Goal: Task Accomplishment & Management: Complete application form

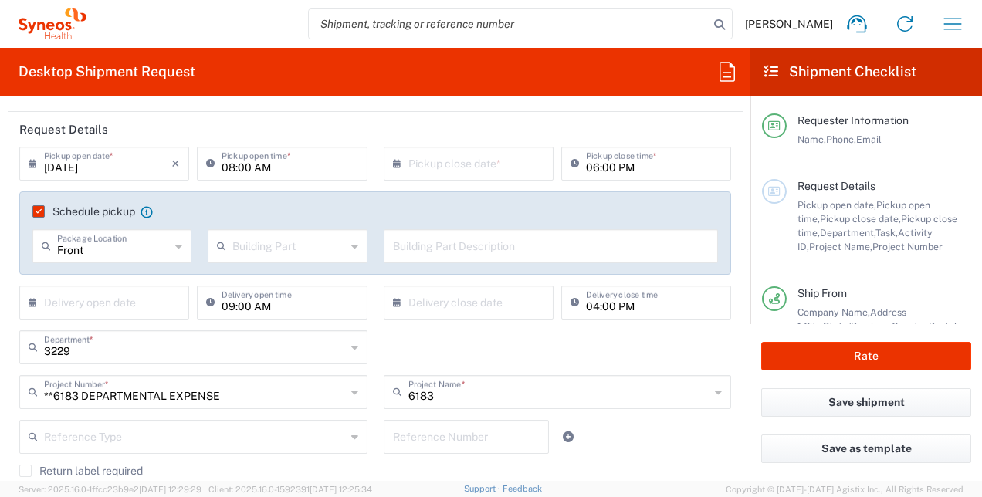
scroll to position [172, 0]
click at [172, 163] on icon "×" at bounding box center [175, 163] width 8 height 25
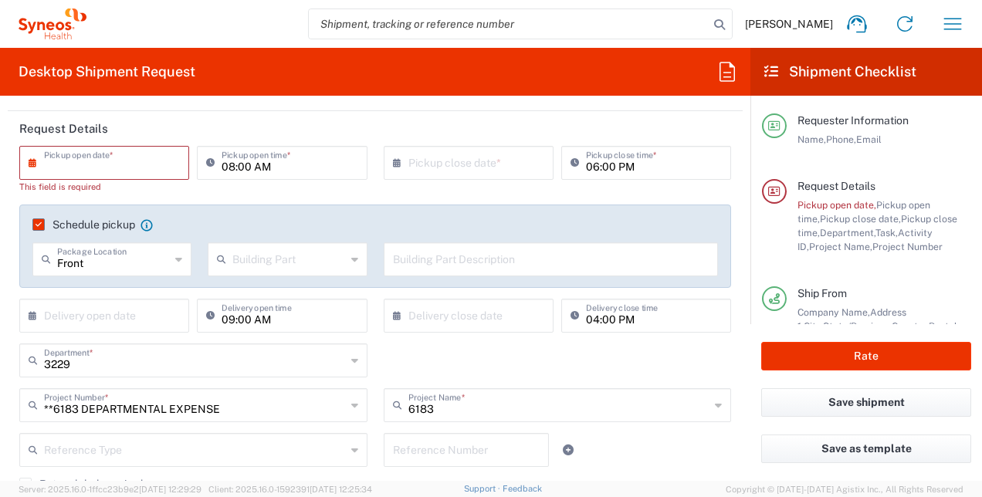
click at [144, 160] on input "text" at bounding box center [107, 161] width 127 height 27
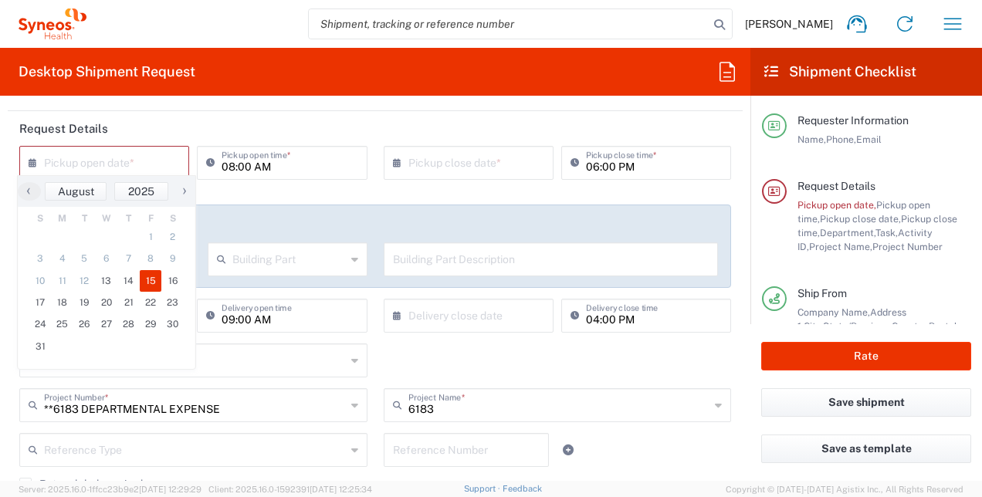
click at [150, 280] on span "15" at bounding box center [151, 281] width 22 height 22
type input "[DATE]"
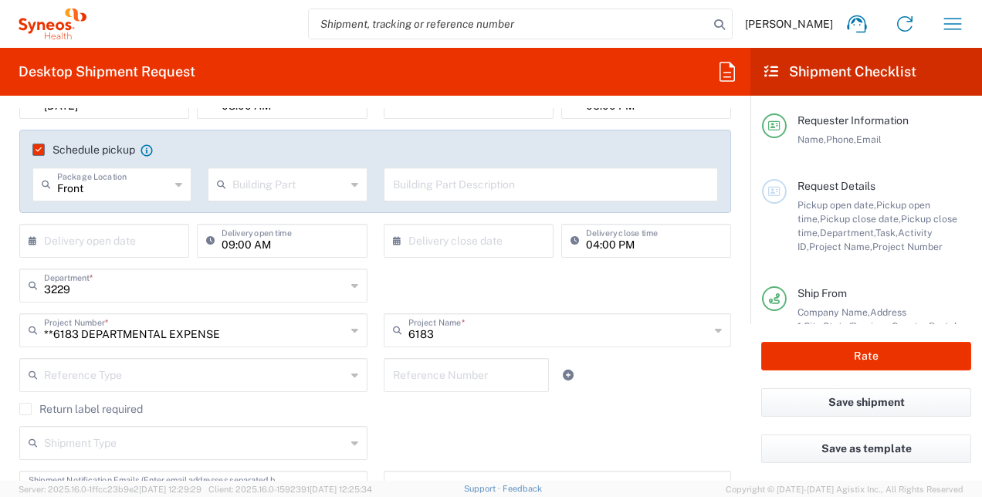
scroll to position [234, 0]
click at [344, 329] on div "**6183 DEPARTMENTAL EXPENSE Project Number *" at bounding box center [193, 330] width 348 height 34
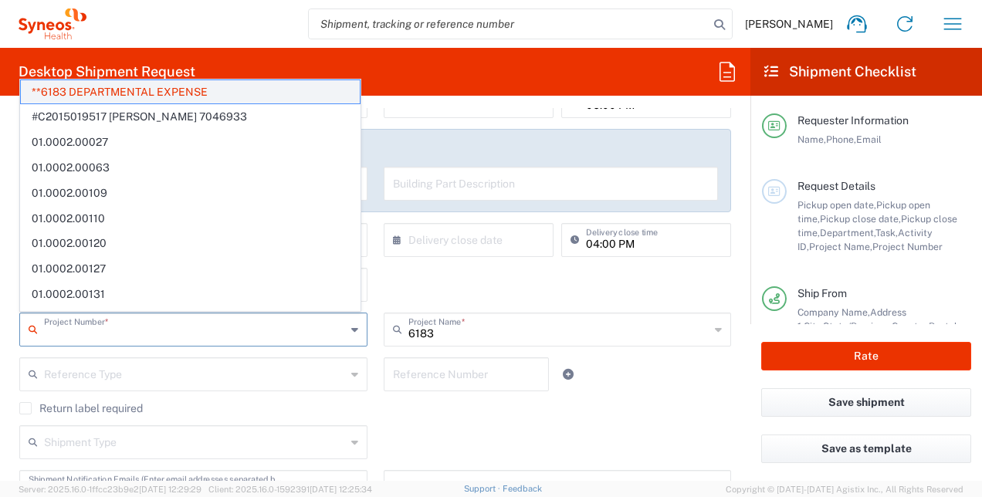
click at [229, 86] on span "**6183 DEPARTMENTAL EXPENSE" at bounding box center [190, 92] width 339 height 24
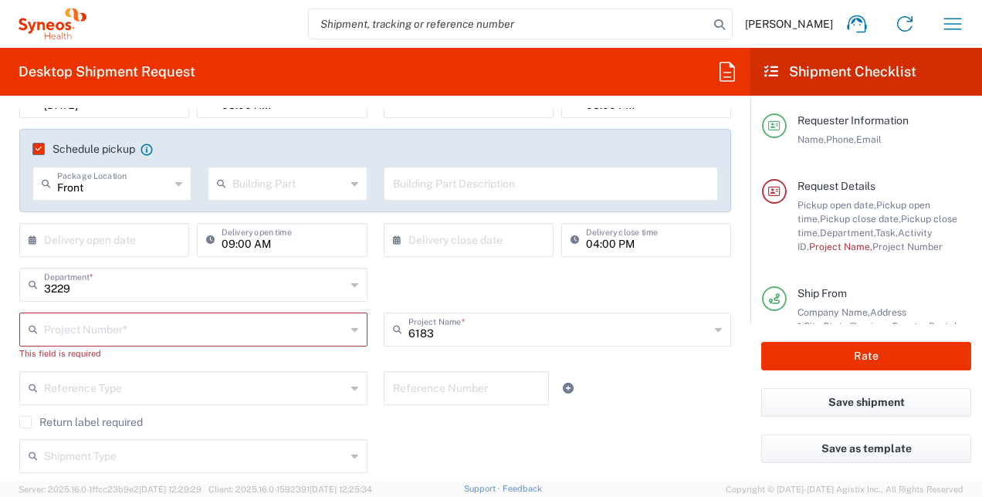
click at [351, 287] on icon at bounding box center [354, 285] width 7 height 25
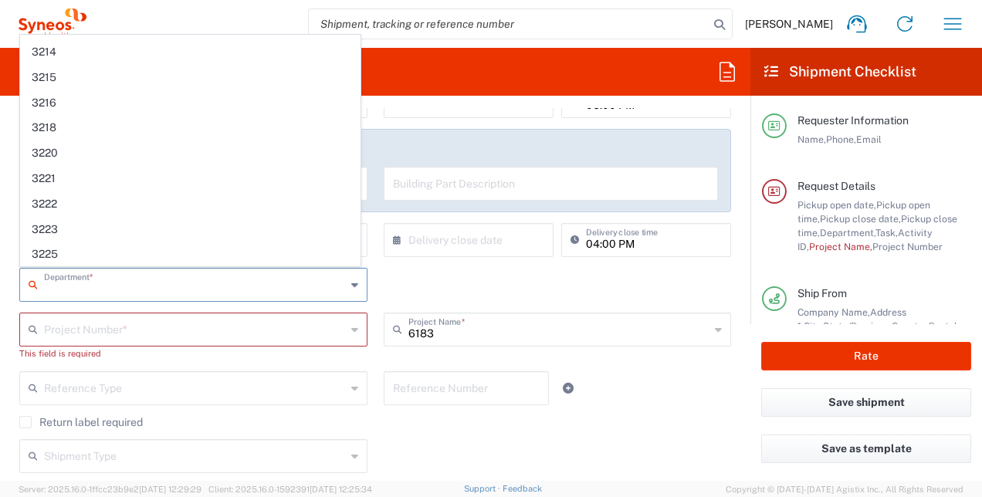
scroll to position [1033, 0]
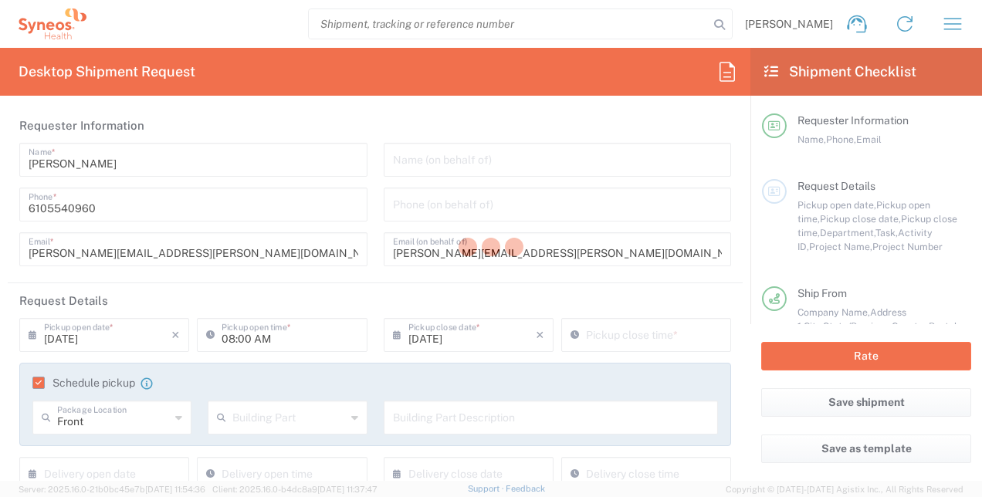
type input "[US_STATE]"
type input "Business (General)"
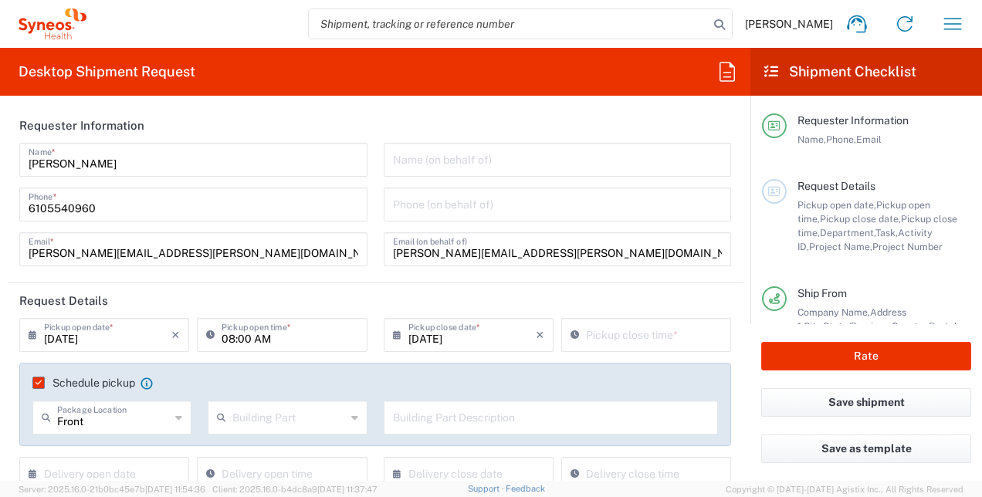
type input "**6183 DEPARTMENTAL EXPENSE"
type input "Medium Box"
type input "6183"
type input "[GEOGRAPHIC_DATA]"
type input "[US_STATE]"
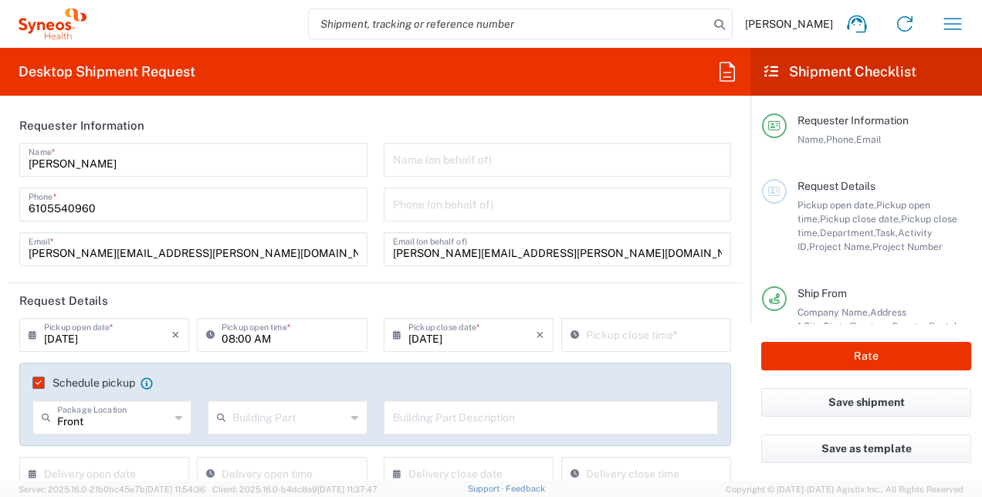
type input "[GEOGRAPHIC_DATA]"
type input "Residential/Home"
type input "3229"
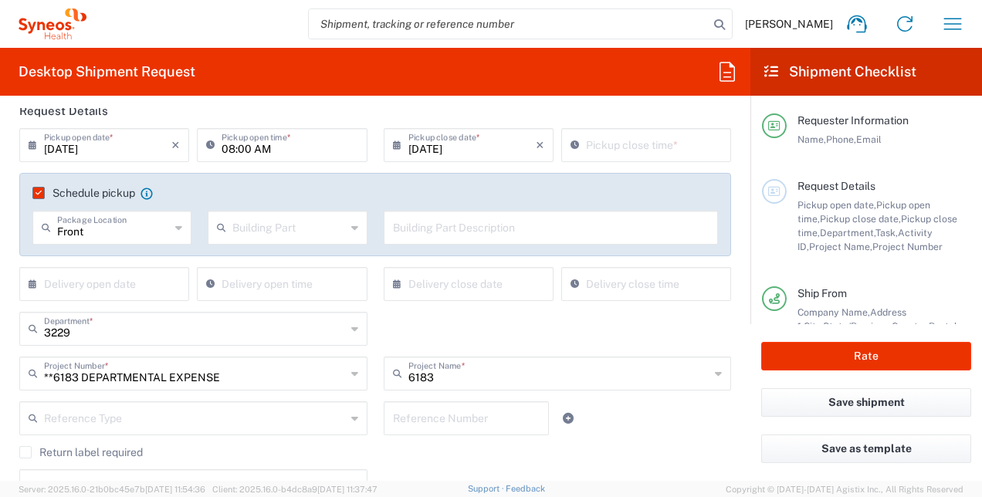
scroll to position [189, 0]
click at [175, 146] on icon "×" at bounding box center [175, 146] width 8 height 25
click at [118, 147] on input "text" at bounding box center [107, 144] width 127 height 27
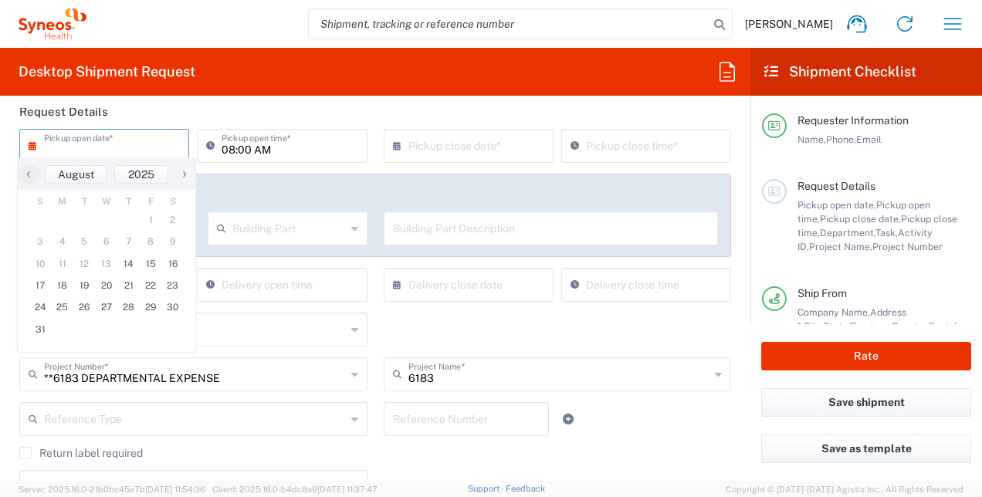
type input "Syneos Health US, Inc.-[GEOGRAPHIC_DATA] [GEOGRAPHIC_DATA] [GEOGRAPHIC_DATA]"
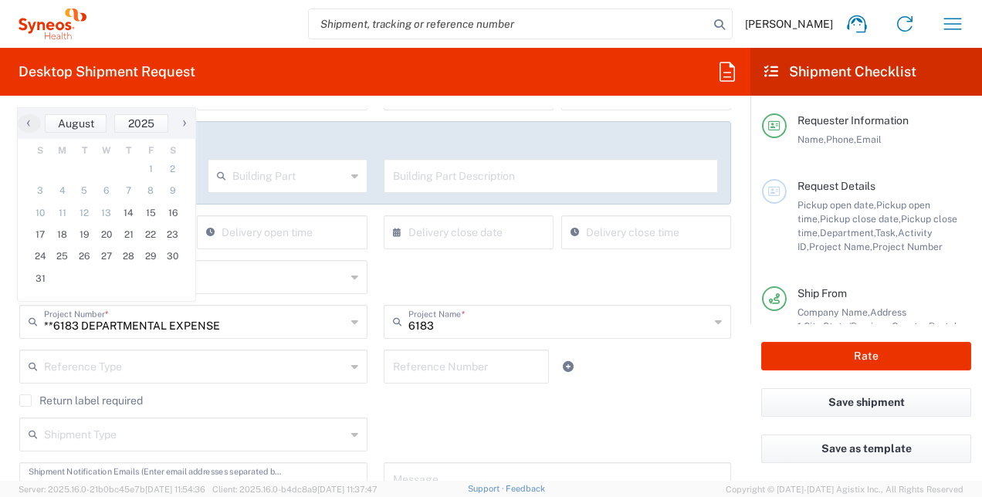
scroll to position [240, 0]
click at [957, 15] on icon "button" at bounding box center [953, 24] width 25 height 25
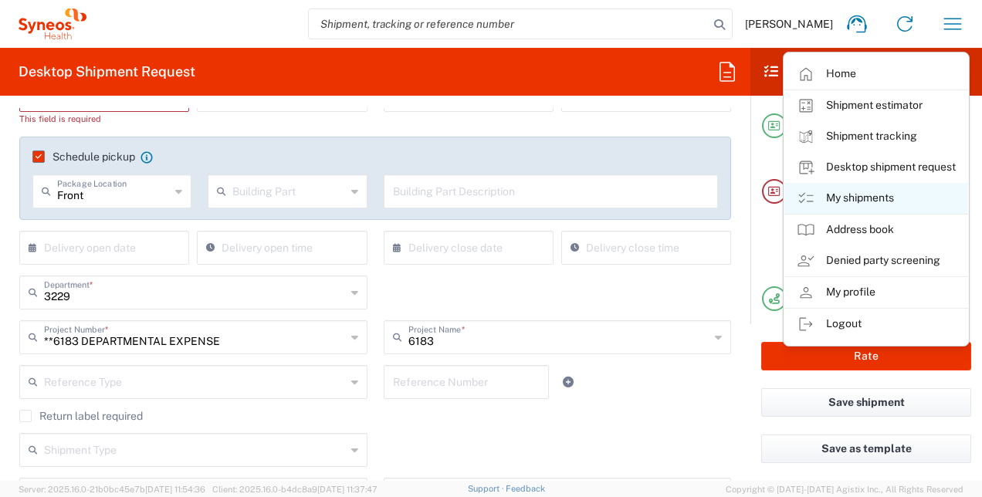
click at [845, 198] on link "My shipments" at bounding box center [877, 198] width 184 height 31
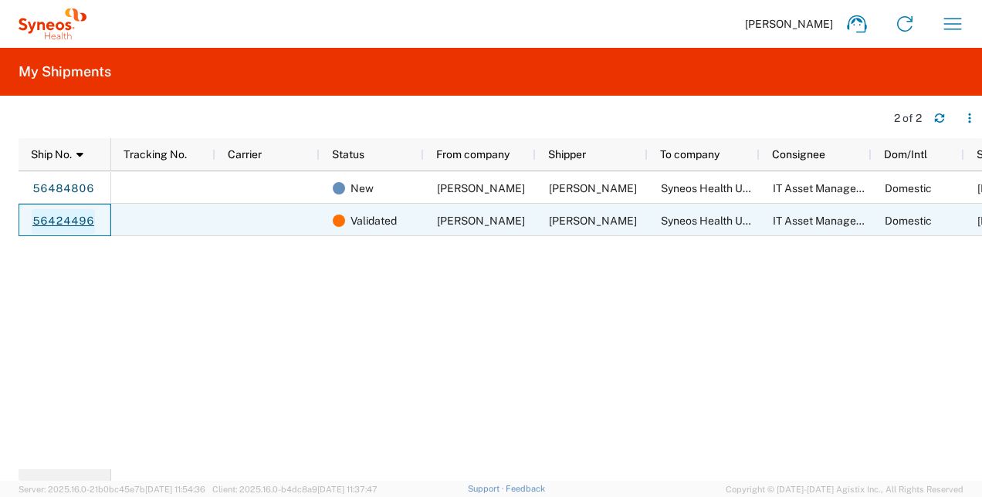
click at [77, 218] on link "56424496" at bounding box center [63, 221] width 63 height 25
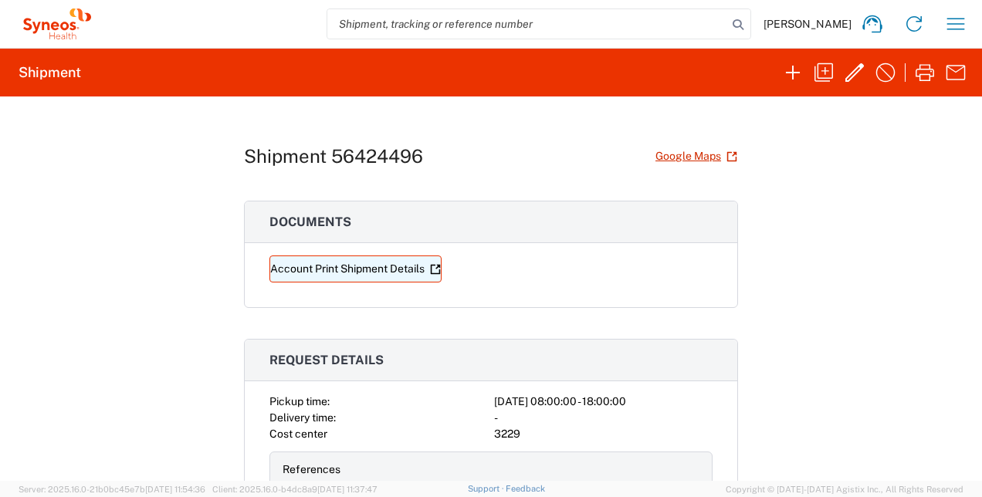
click at [388, 264] on link "Account Print Shipment Details" at bounding box center [355, 269] width 172 height 27
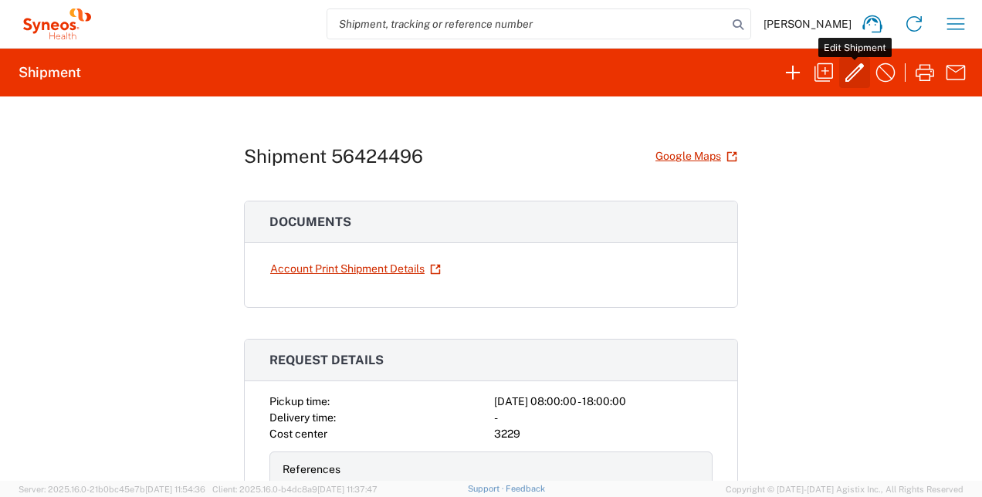
click at [857, 79] on icon "button" at bounding box center [854, 72] width 25 height 25
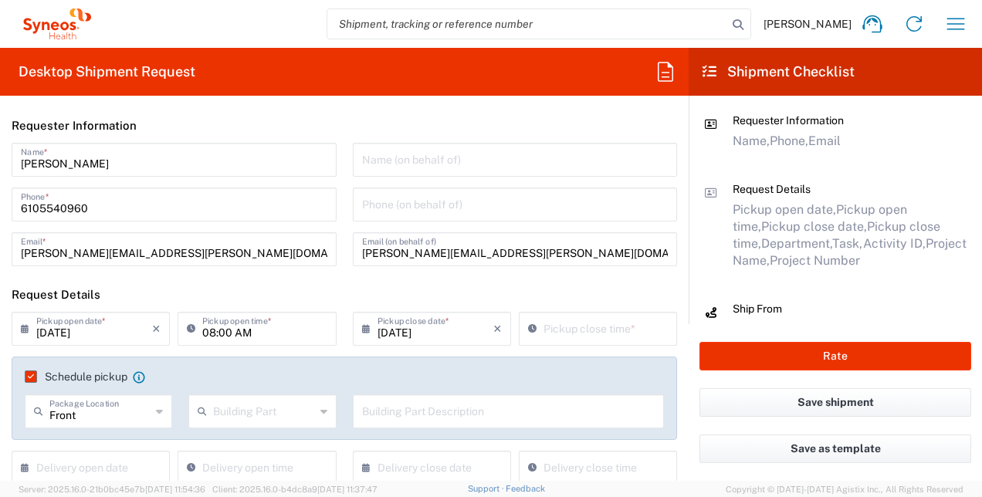
type input "3229"
type input "**6183 DEPARTMENTAL EXPENSE"
type input "6183"
type input "[US_STATE]"
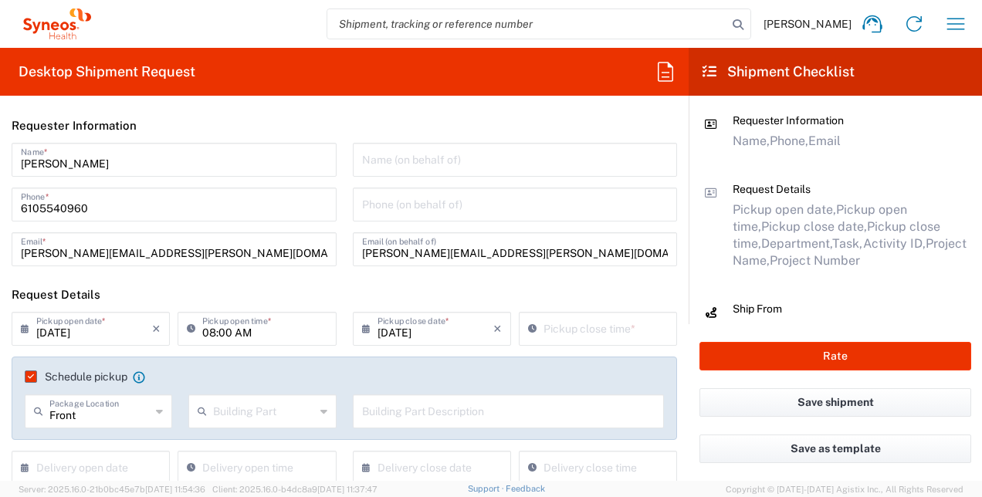
type input "Medium Box"
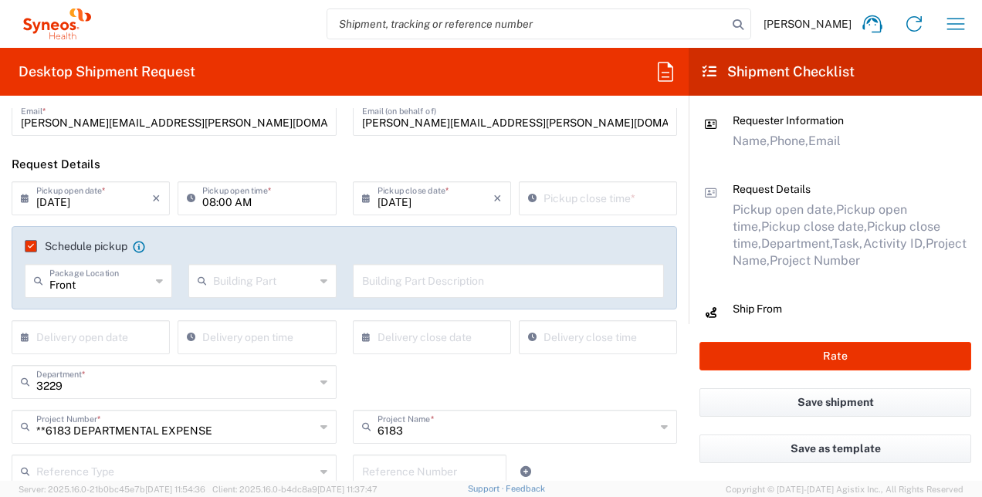
scroll to position [130, 0]
click at [154, 200] on icon "×" at bounding box center [156, 199] width 8 height 25
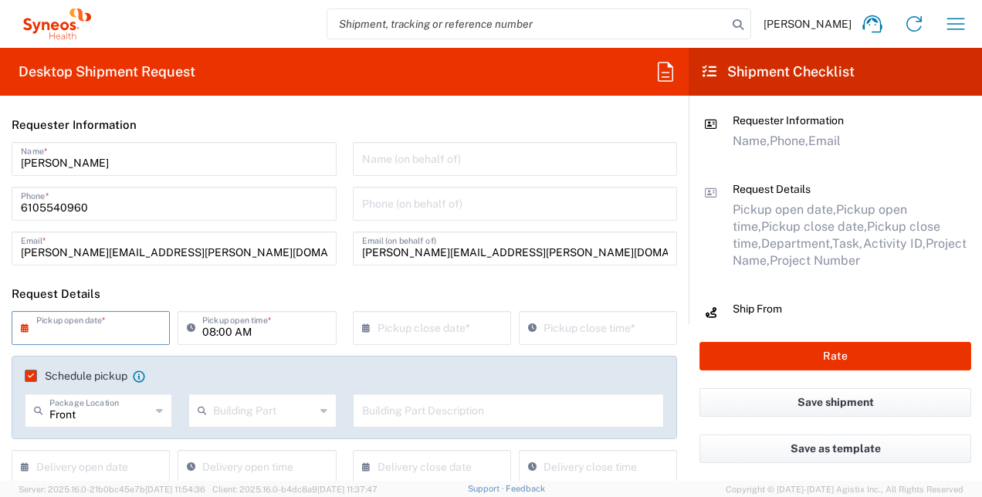
scroll to position [2, 0]
click at [157, 329] on div "× Pickup open date *" at bounding box center [91, 327] width 158 height 34
click at [113, 329] on input "text" at bounding box center [94, 326] width 116 height 27
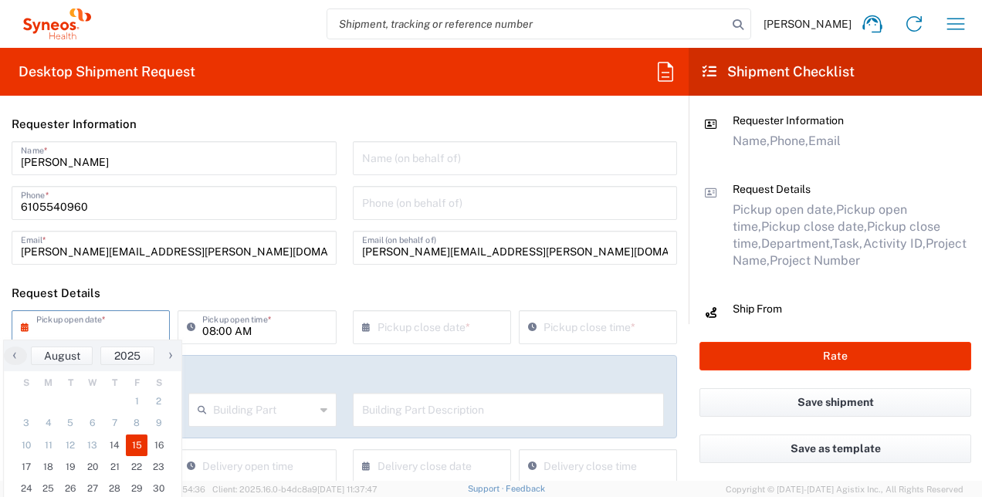
click at [129, 442] on span "15" at bounding box center [137, 446] width 22 height 22
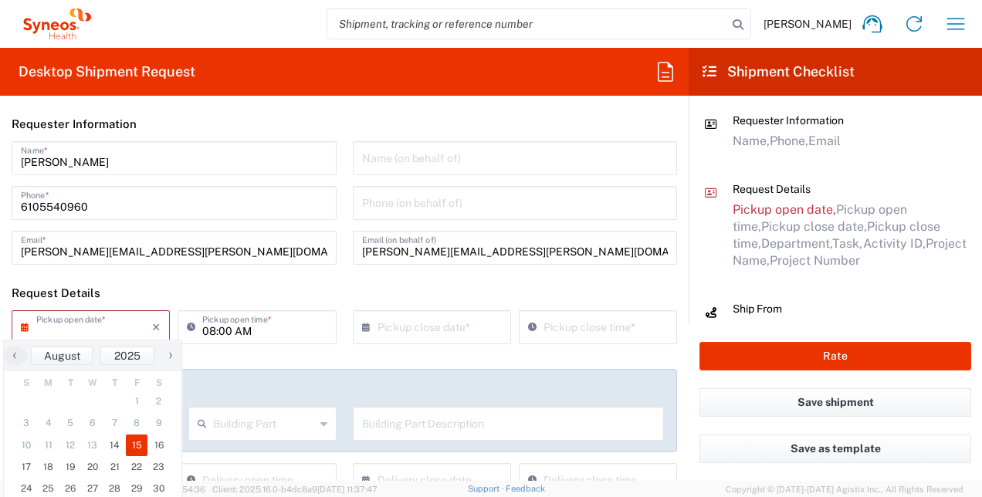
type input "[DATE]"
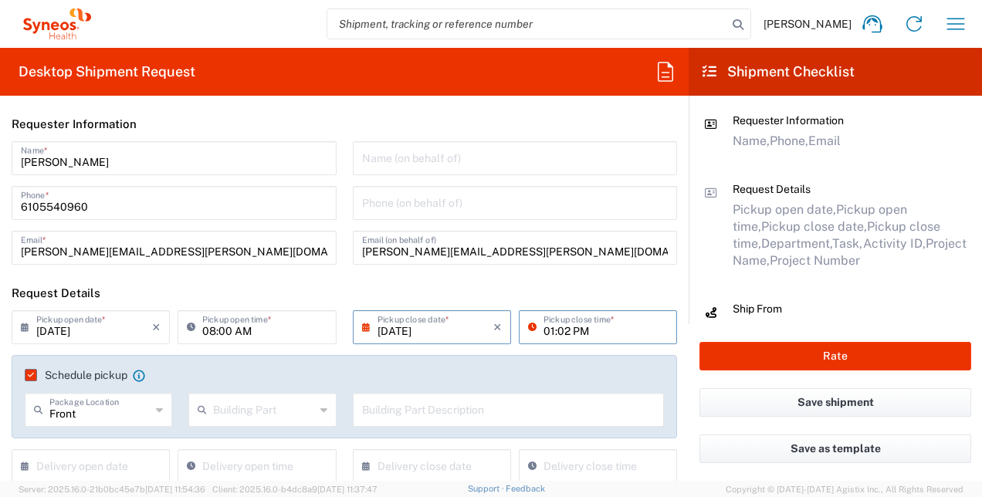
click at [576, 331] on input "01:02 PM" at bounding box center [606, 326] width 124 height 27
click at [598, 330] on input "01:02 PM" at bounding box center [606, 326] width 124 height 27
click at [581, 329] on input "PM01:02" at bounding box center [606, 326] width 124 height 27
type input "P"
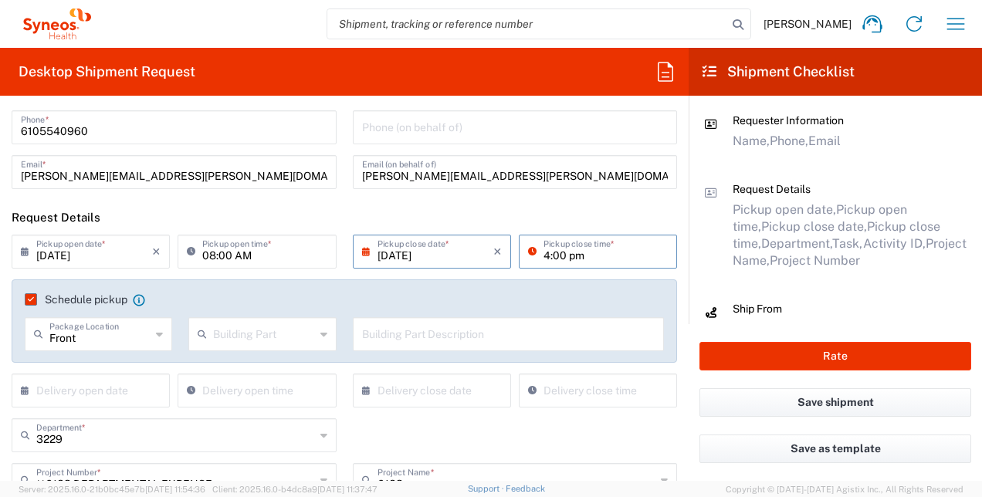
scroll to position [230, 0]
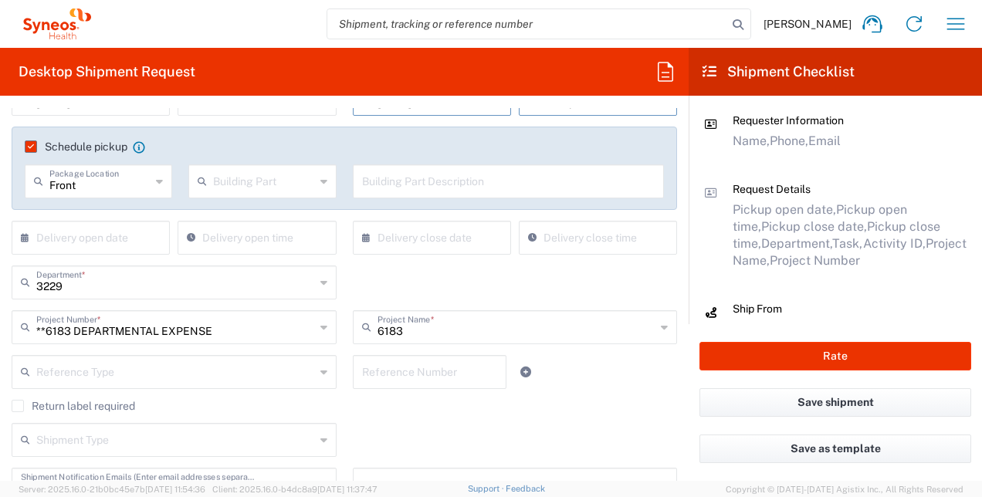
type input "04:00 PM"
click at [158, 292] on input "text" at bounding box center [175, 281] width 279 height 27
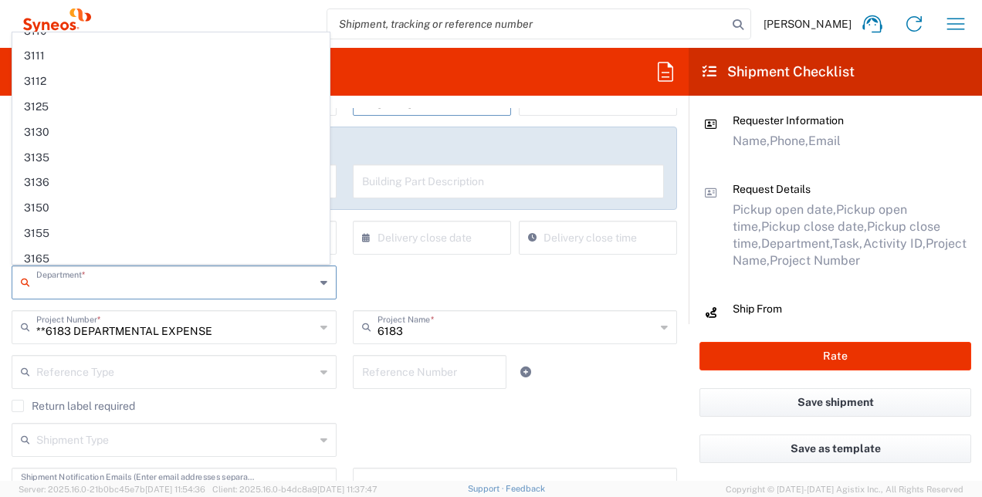
scroll to position [0, 0]
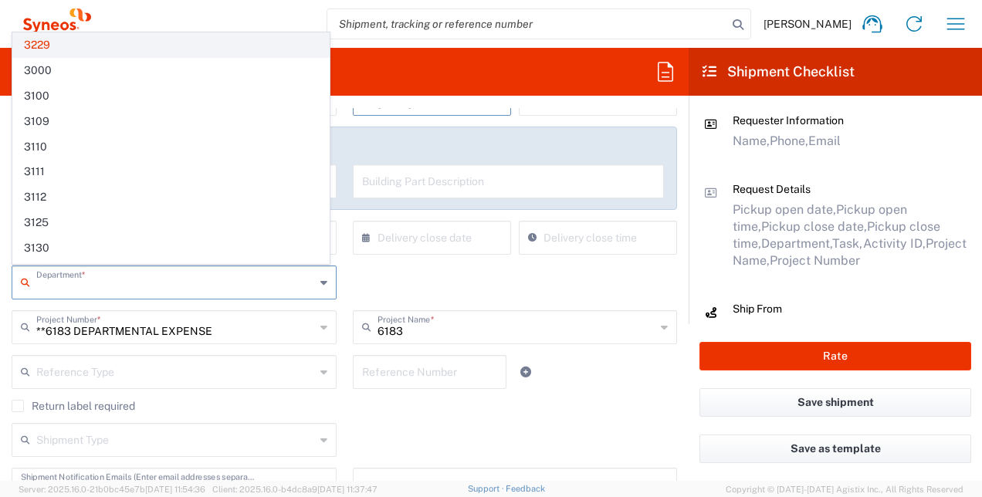
click at [82, 40] on span "3229" at bounding box center [171, 45] width 316 height 24
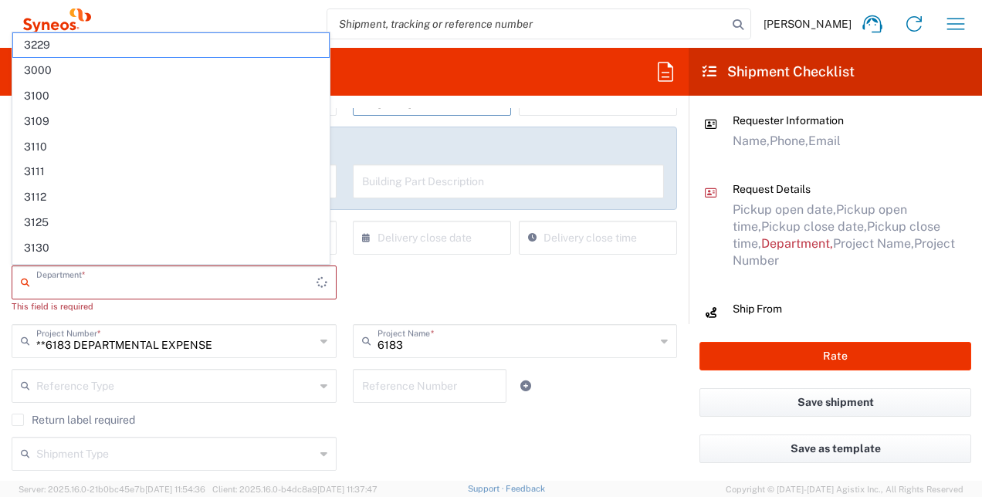
click at [182, 286] on input "text" at bounding box center [176, 281] width 280 height 27
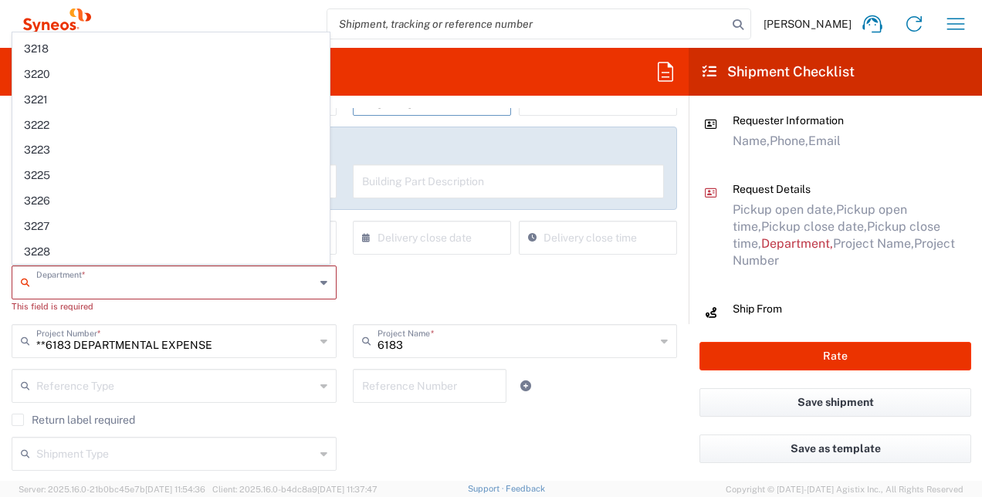
scroll to position [755, 0]
click at [66, 266] on span "3229" at bounding box center [171, 278] width 316 height 24
type input "3229"
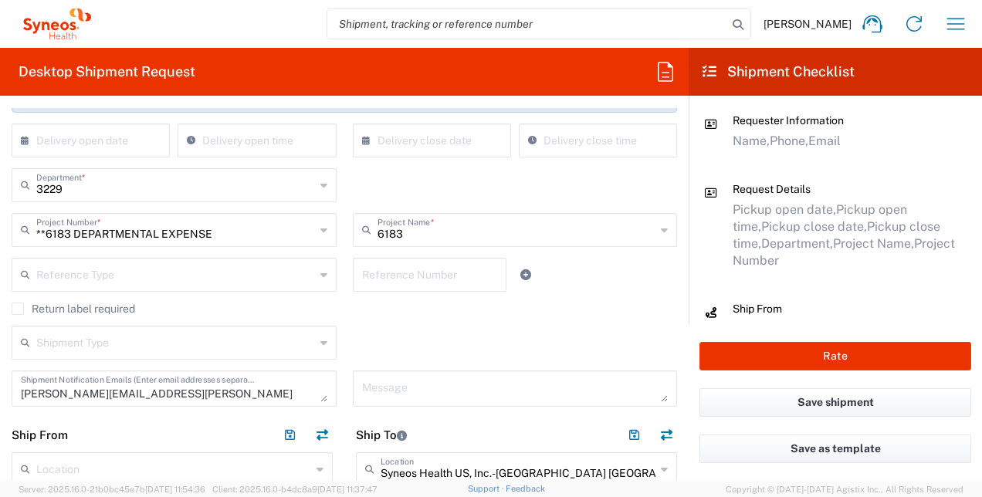
scroll to position [328, 0]
click at [320, 230] on icon at bounding box center [323, 229] width 7 height 25
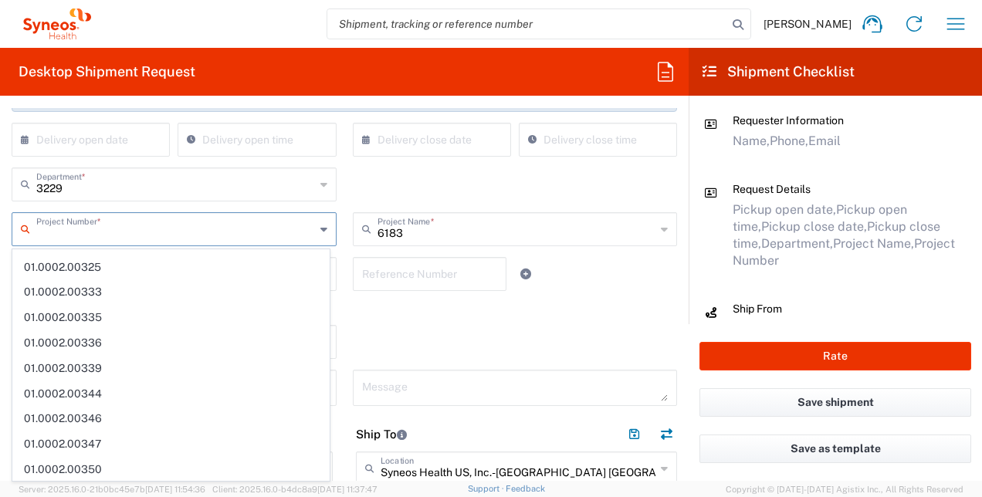
scroll to position [0, 0]
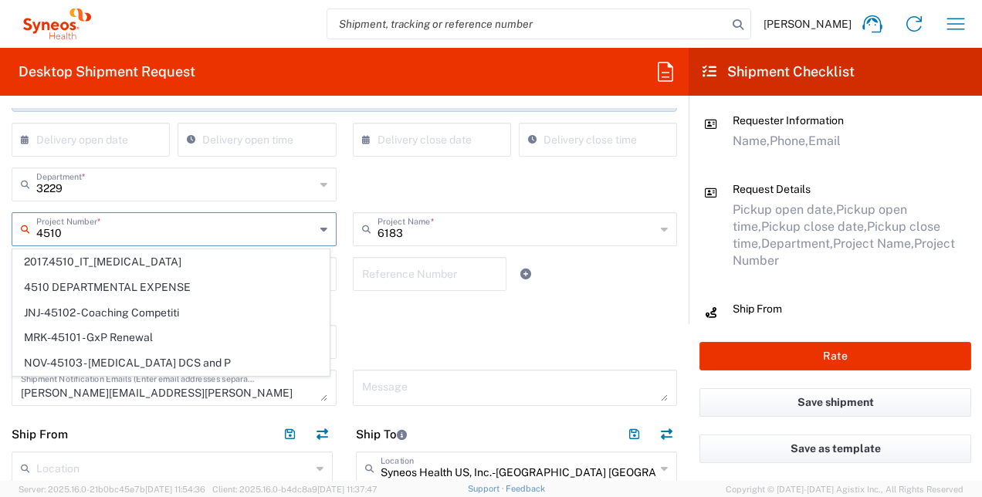
type input "2017.4510_IT_[MEDICAL_DATA]"
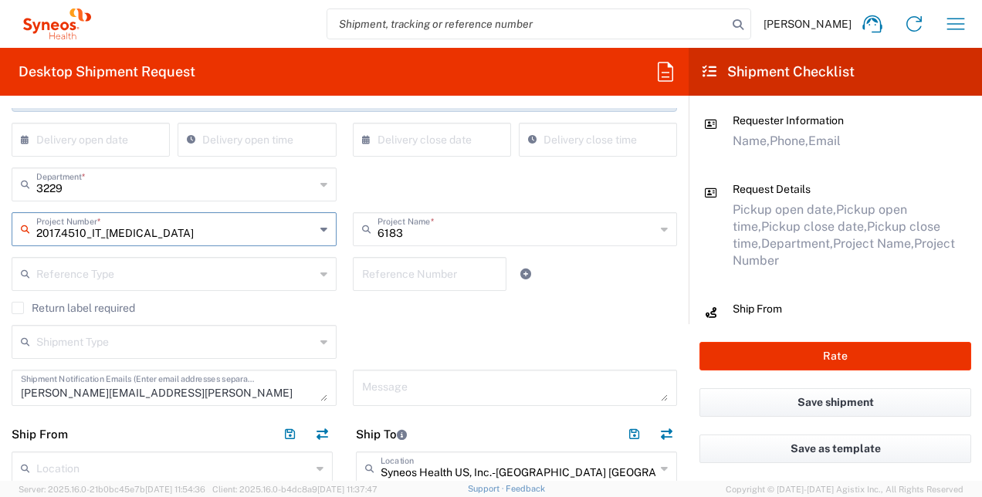
type input "2017 4510-IT Operations"
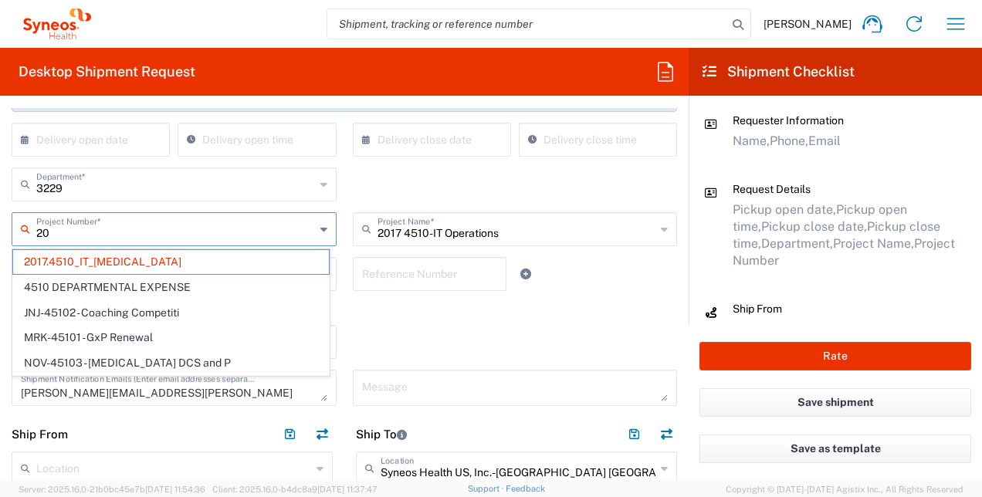
type input "2"
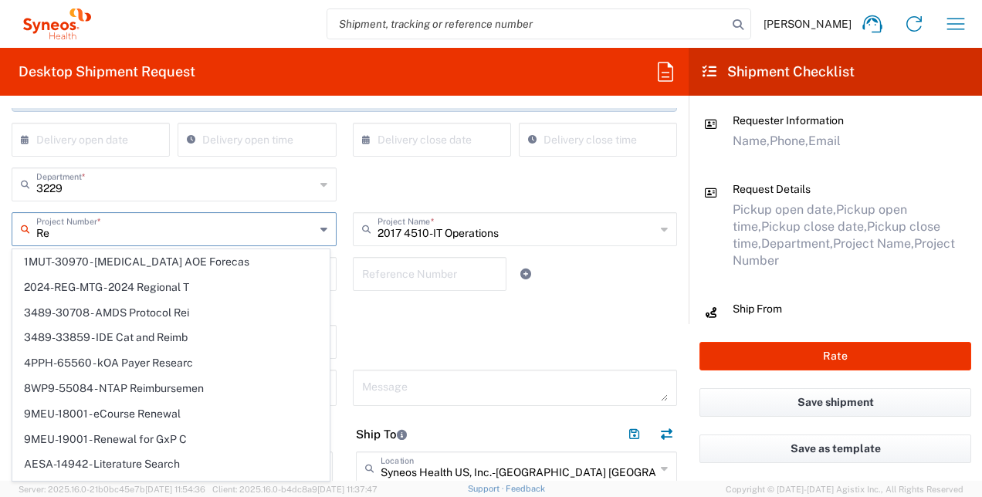
type input "R"
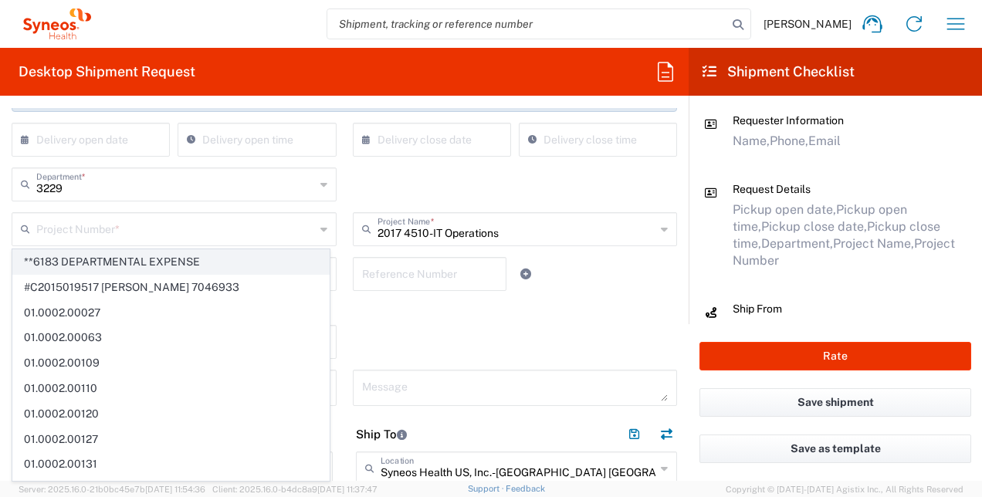
click at [155, 265] on span "**6183 DEPARTMENTAL EXPENSE" at bounding box center [171, 262] width 316 height 24
type input "**6183 DEPARTMENTAL EXPENSE"
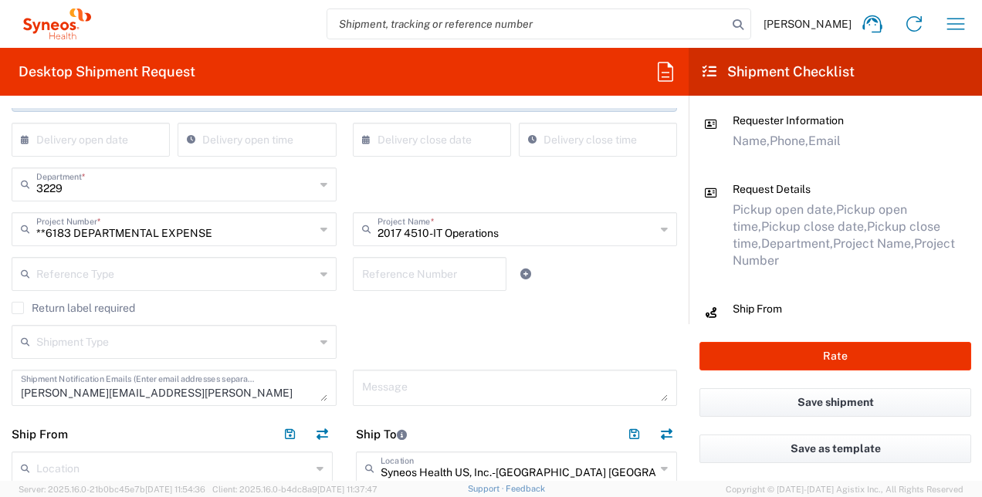
type input "6183"
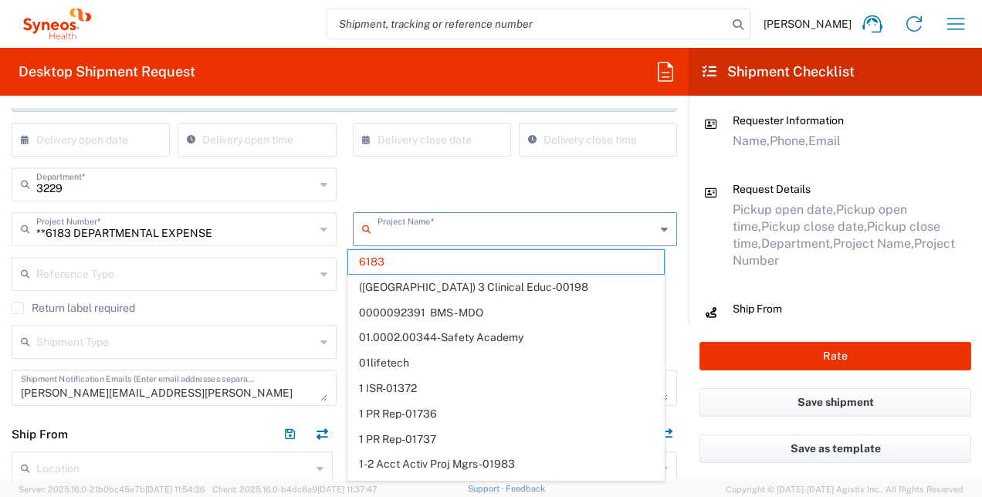
click at [405, 229] on input "text" at bounding box center [517, 228] width 279 height 27
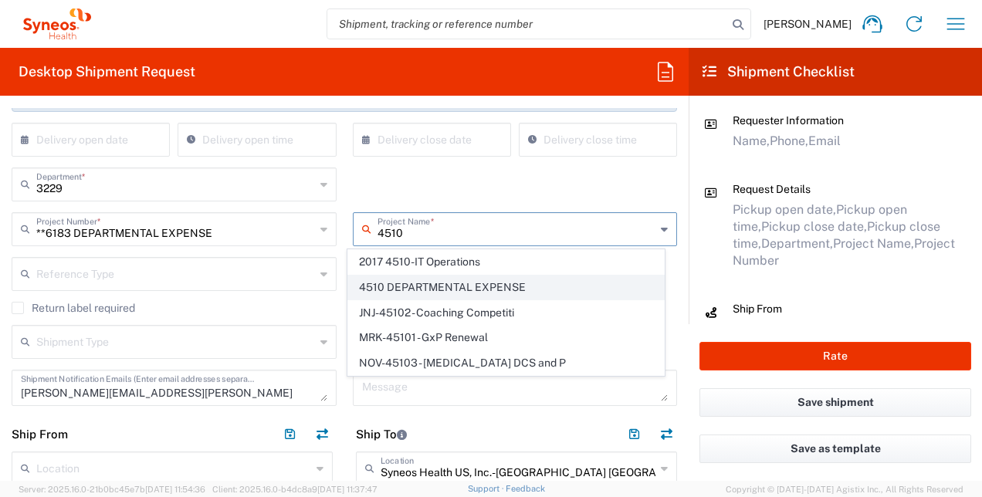
click at [468, 281] on span "4510 DEPARTMENTAL EXPENSE" at bounding box center [506, 288] width 316 height 24
type input "4510 DEPARTMENTAL EXPENSE"
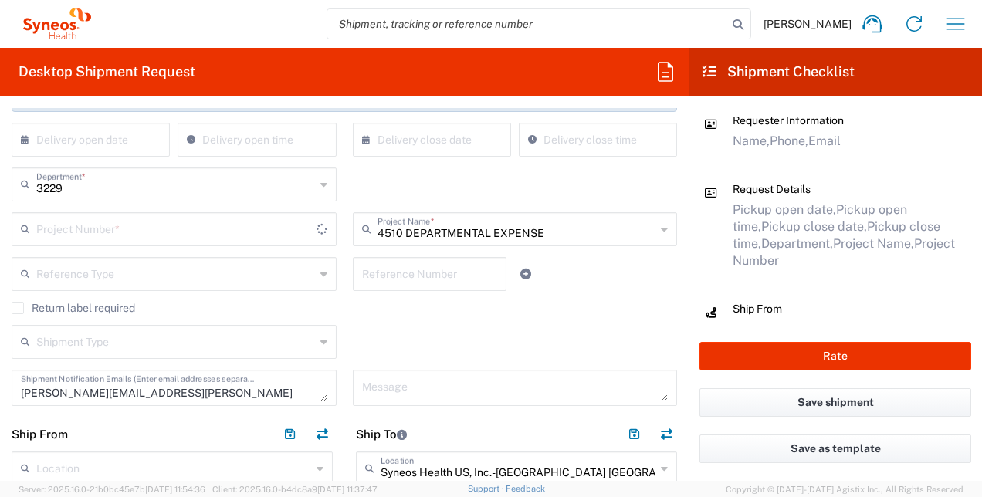
type input "4510 DEPARTMENTAL EXPENSE"
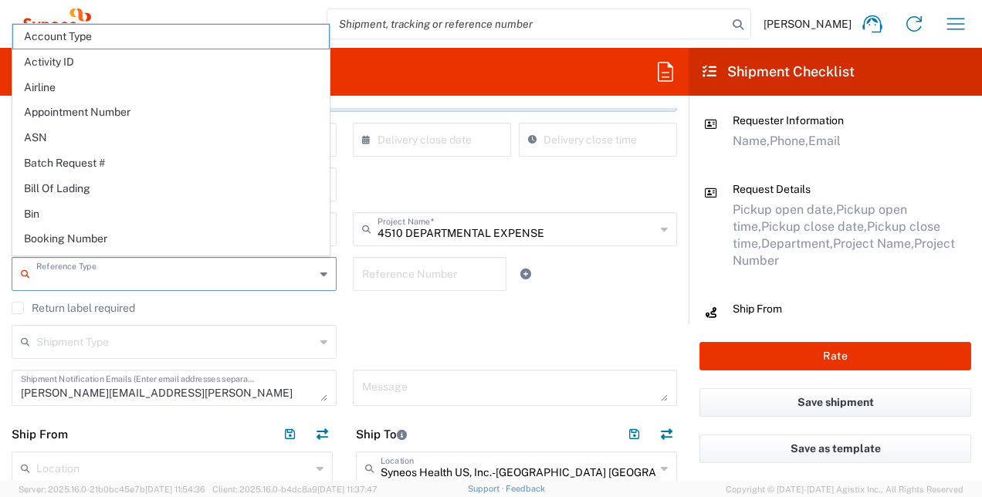
click at [216, 272] on input "text" at bounding box center [175, 272] width 279 height 27
click at [420, 317] on div "Return label required" at bounding box center [345, 313] width 666 height 23
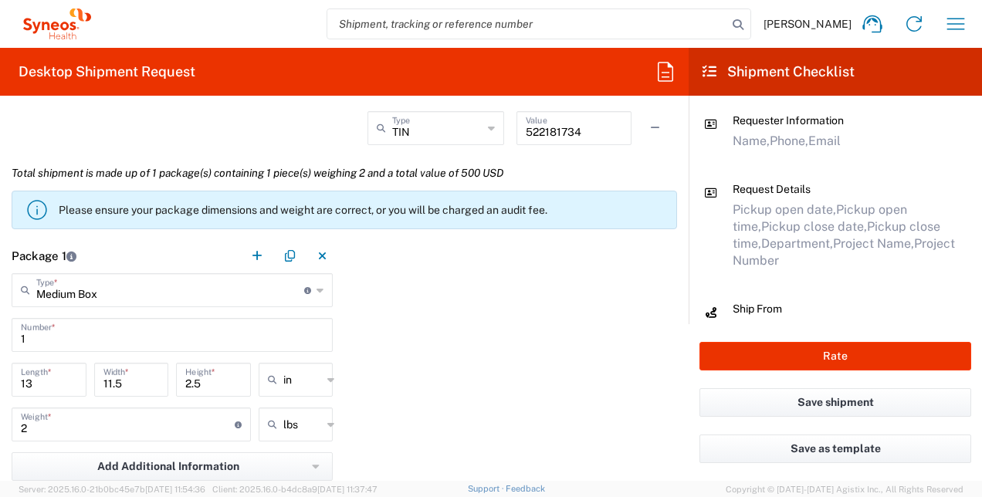
scroll to position [1264, 0]
click at [53, 388] on input "13" at bounding box center [49, 380] width 56 height 27
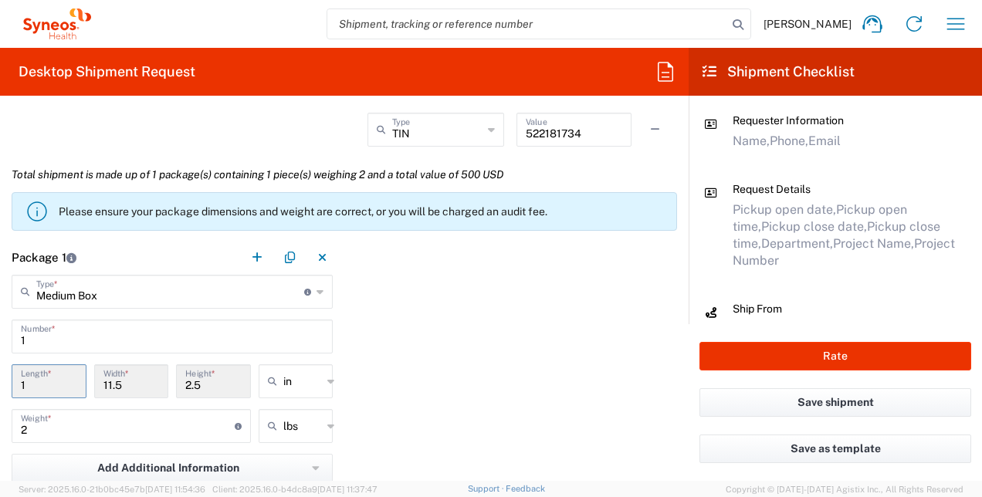
drag, startPoint x: 53, startPoint y: 388, endPoint x: 26, endPoint y: 381, distance: 27.4
click at [26, 381] on input "1" at bounding box center [49, 380] width 56 height 27
type input "1"
click at [129, 382] on input "11.5" at bounding box center [131, 380] width 56 height 27
click at [54, 378] on input "1" at bounding box center [49, 380] width 56 height 27
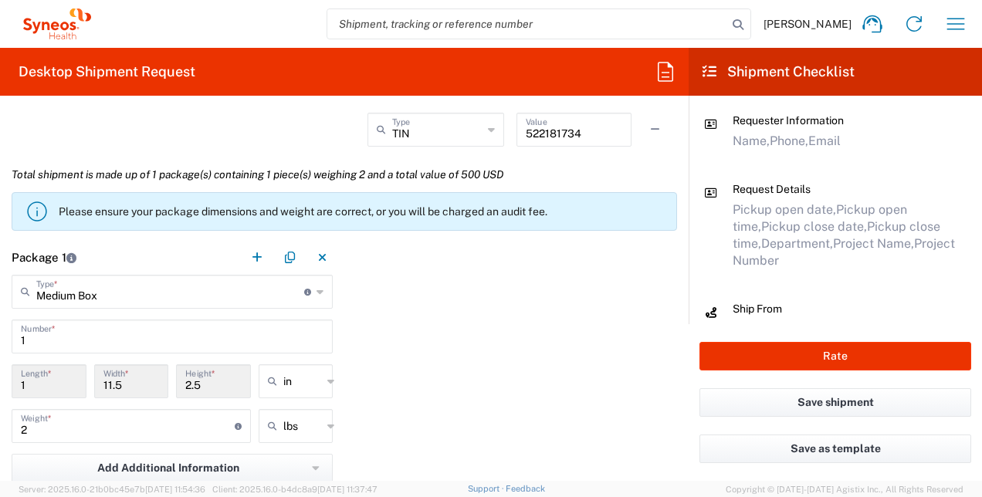
click at [168, 364] on div "11.5 Width *" at bounding box center [131, 386] width 83 height 45
click at [153, 336] on input "1" at bounding box center [172, 335] width 303 height 27
click at [317, 291] on icon at bounding box center [320, 292] width 7 height 25
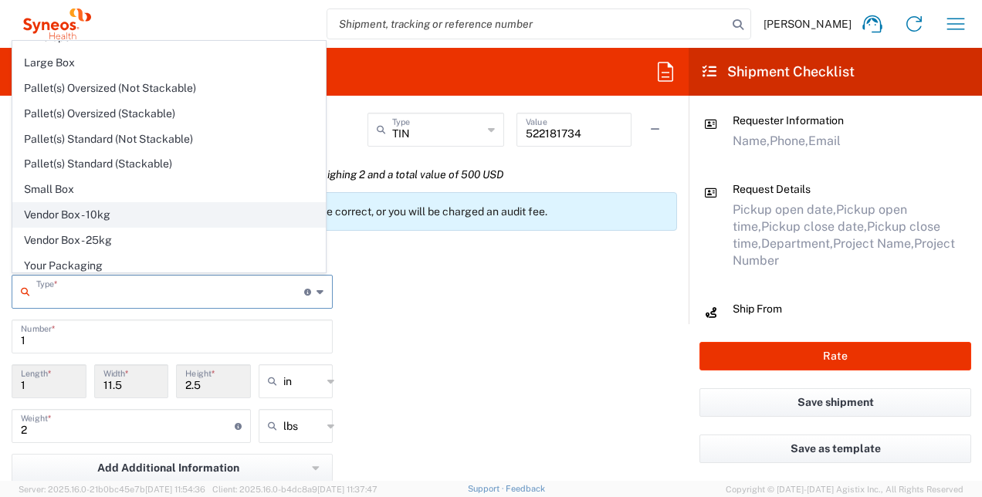
scroll to position [40, 0]
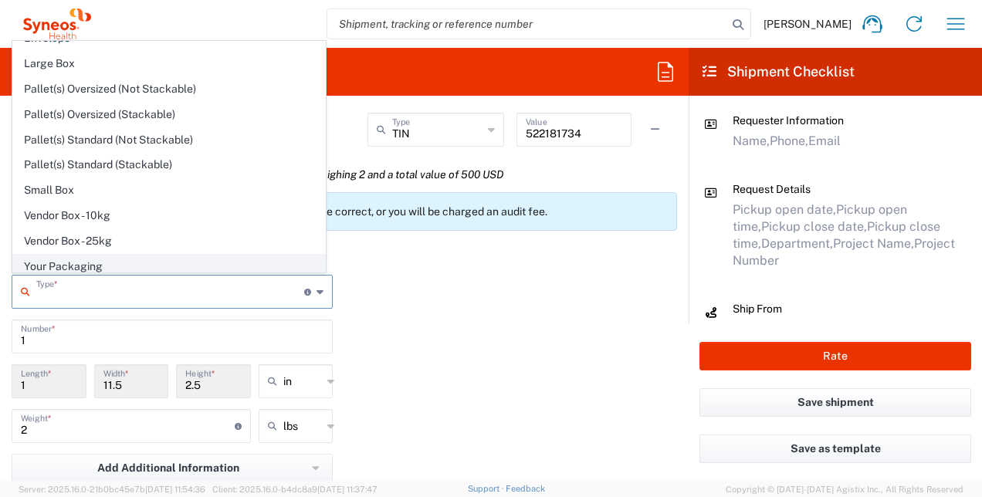
click at [135, 258] on span "Your Packaging" at bounding box center [169, 267] width 312 height 24
type input "Your Packaging"
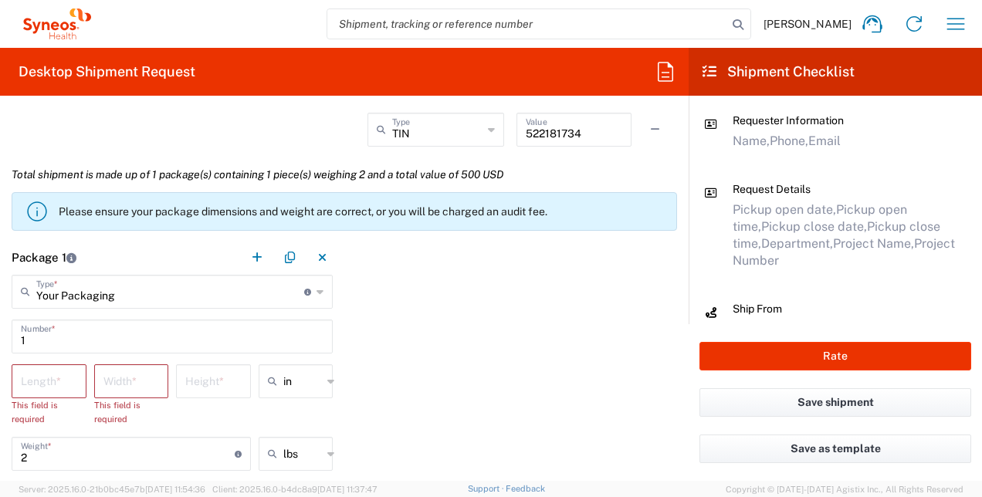
click at [60, 380] on input "number" at bounding box center [49, 380] width 56 height 27
type input "14"
click at [114, 388] on input "number" at bounding box center [131, 380] width 56 height 27
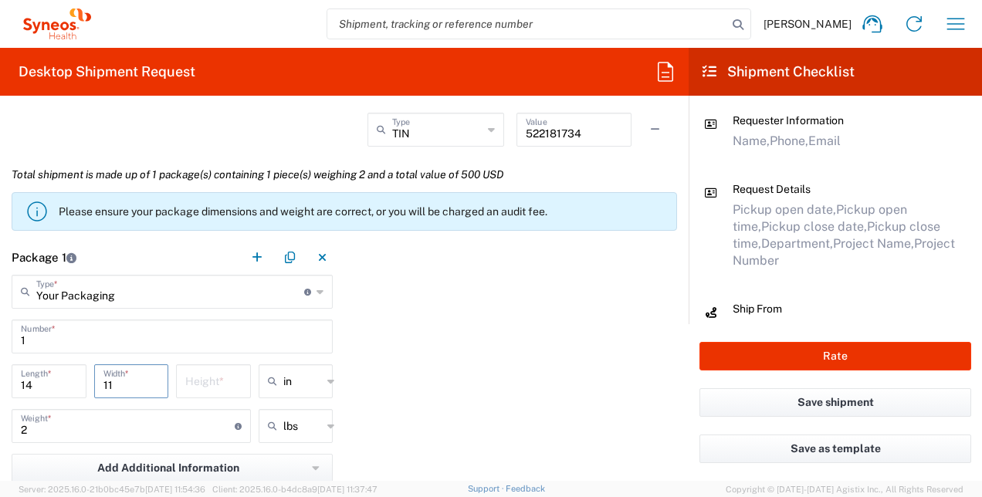
type input "11"
click at [192, 381] on input "number" at bounding box center [213, 380] width 56 height 27
type input "8"
click at [56, 428] on input "2" at bounding box center [128, 425] width 214 height 27
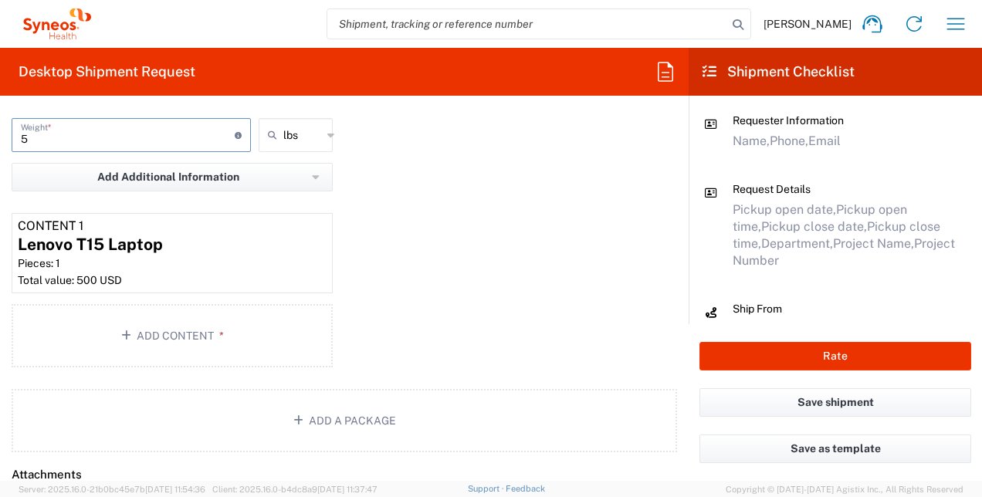
scroll to position [1554, 0]
type input "5"
click at [416, 271] on div "Package 1 Your Packaging Type * Material used to package goods Medium Box Envel…" at bounding box center [344, 162] width 689 height 424
click at [128, 332] on icon "button" at bounding box center [128, 336] width 15 height 11
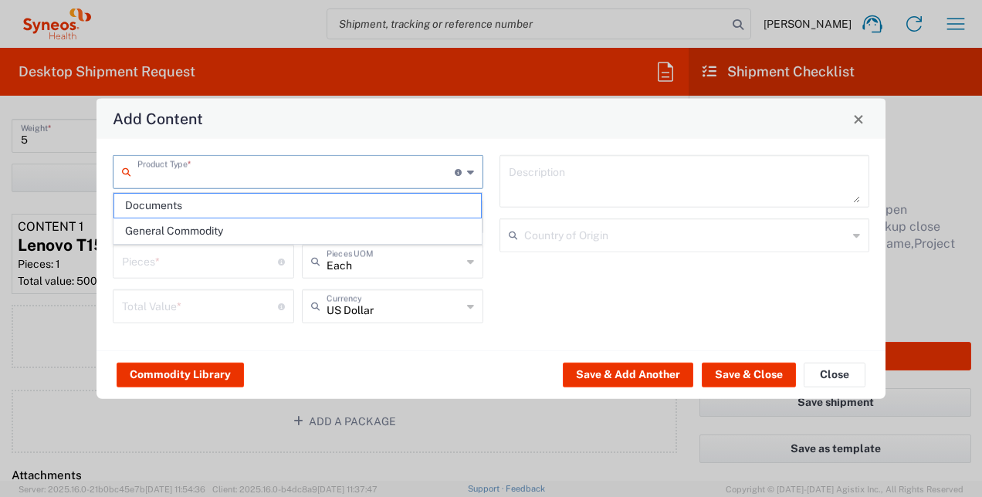
click at [217, 178] on input "text" at bounding box center [295, 171] width 317 height 27
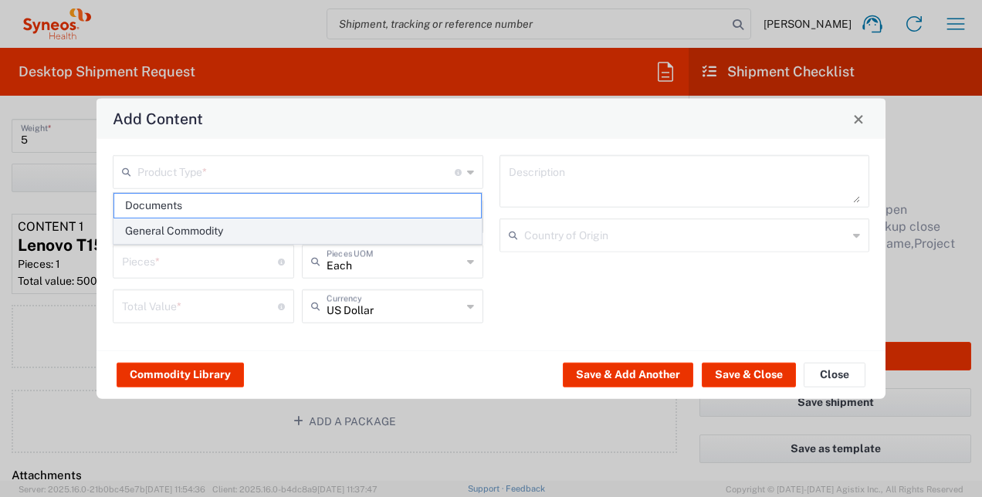
click at [201, 232] on span "General Commodity" at bounding box center [298, 231] width 368 height 24
type input "General Commodity"
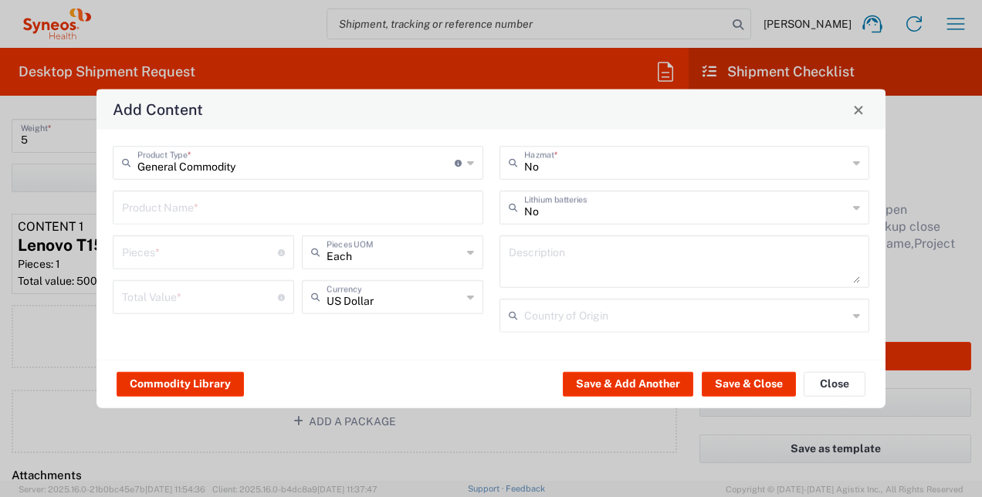
click at [212, 190] on div "General Commodity Product Type * Document: Paper document generated internally …" at bounding box center [298, 245] width 387 height 198
click at [195, 212] on input "text" at bounding box center [298, 206] width 352 height 27
type input "Plug for computer"
click at [247, 292] on input "number" at bounding box center [200, 296] width 156 height 27
type input "25"
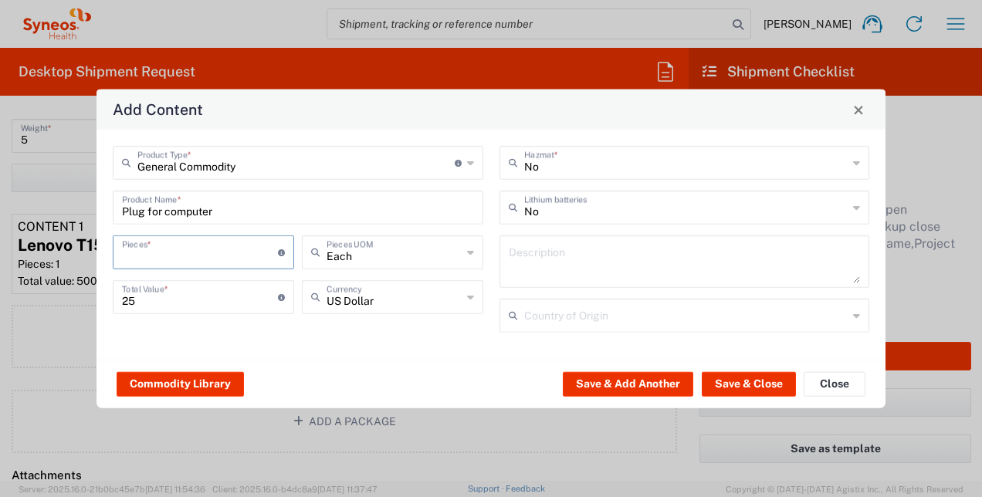
click at [201, 252] on input "number" at bounding box center [200, 251] width 156 height 27
type input "1"
click at [364, 214] on input "Plug for computer" at bounding box center [298, 206] width 352 height 27
click at [744, 378] on button "Save & Close" at bounding box center [749, 383] width 94 height 25
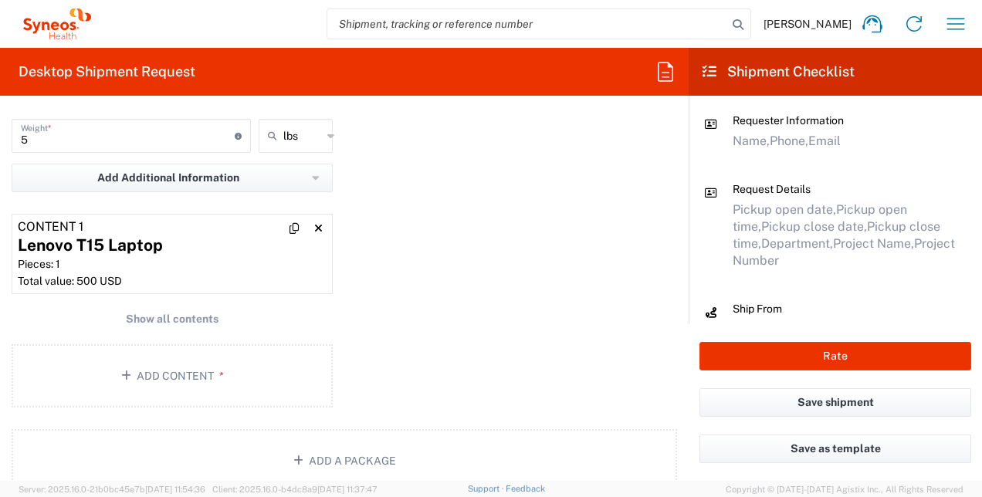
click at [187, 250] on div "Lenovo T15 Laptop" at bounding box center [172, 245] width 309 height 23
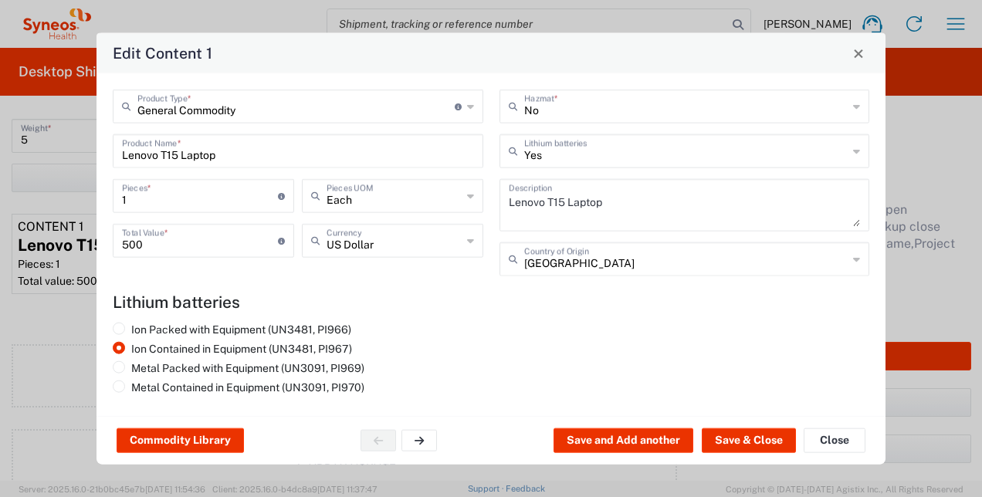
click at [176, 241] on input "500" at bounding box center [200, 239] width 156 height 27
type input "5"
type input "750"
click at [761, 440] on button "Save & Close" at bounding box center [749, 441] width 94 height 25
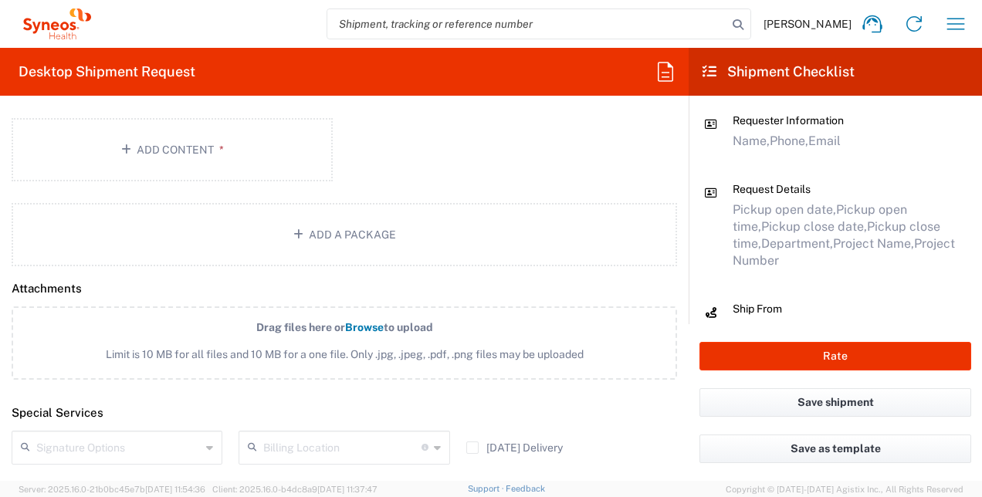
scroll to position [1989, 0]
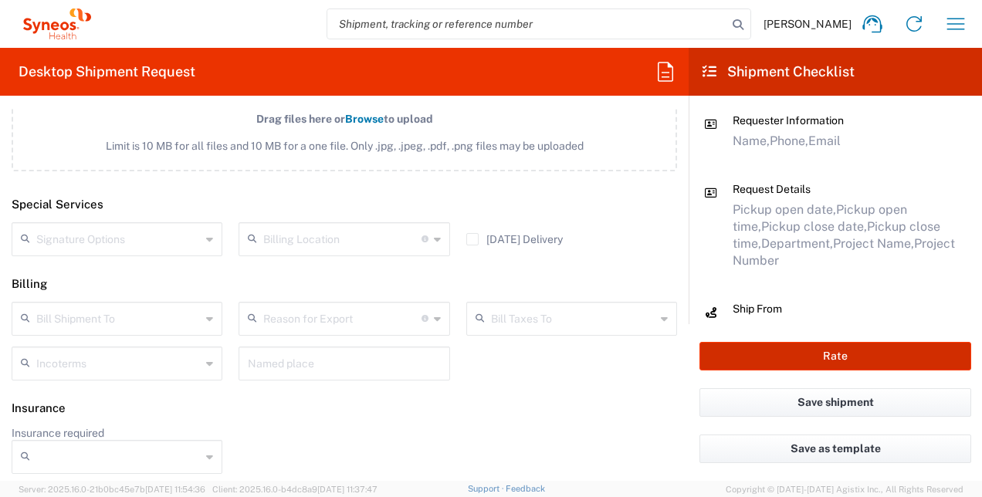
click at [805, 351] on button "Rate" at bounding box center [836, 356] width 272 height 29
type input "4510 DEPARTMENTAL EXPENSE"
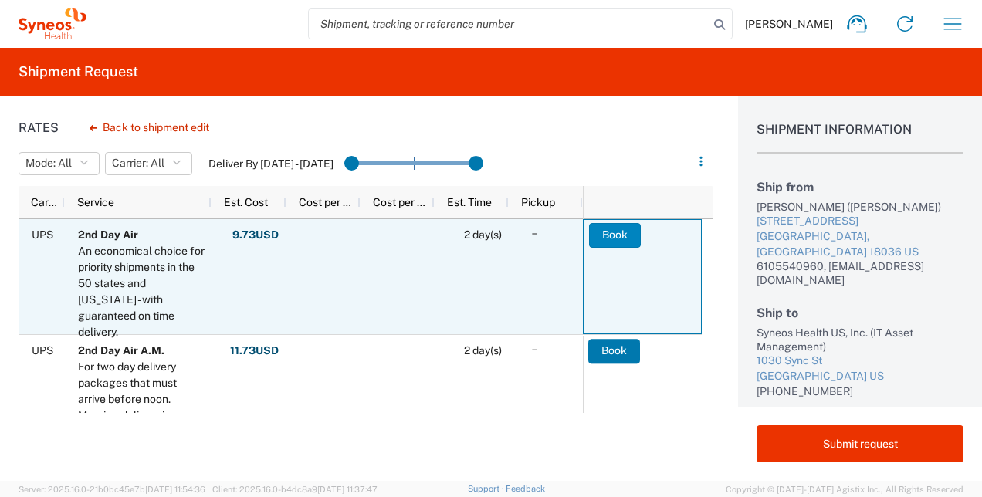
click at [615, 233] on button "Book" at bounding box center [615, 235] width 52 height 25
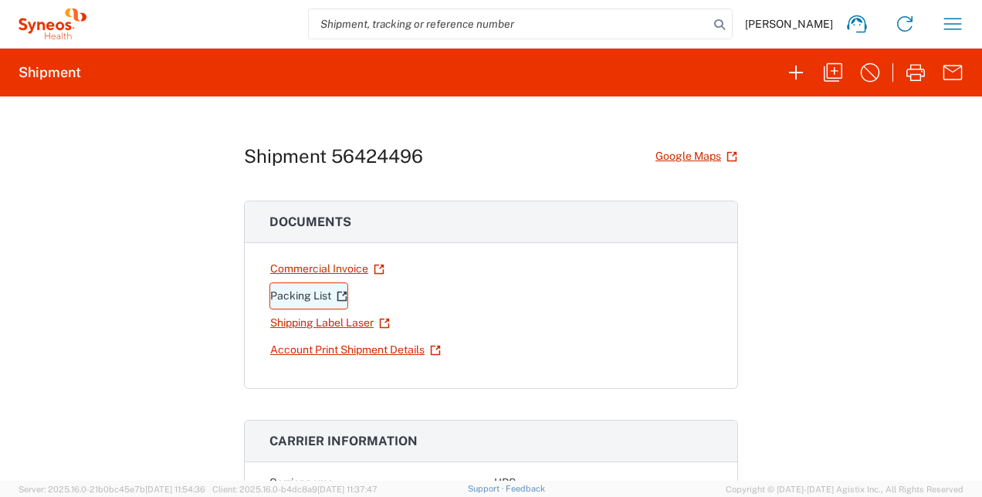
click at [303, 304] on link "Packing List" at bounding box center [308, 296] width 79 height 27
